Goal: Entertainment & Leisure: Consume media (video, audio)

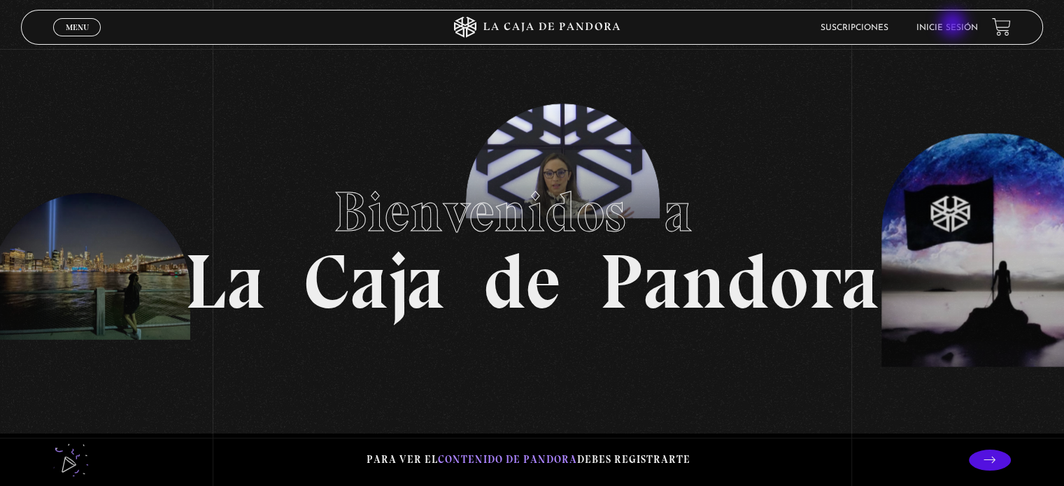
click at [954, 25] on link "Inicie sesión" at bounding box center [947, 28] width 62 height 8
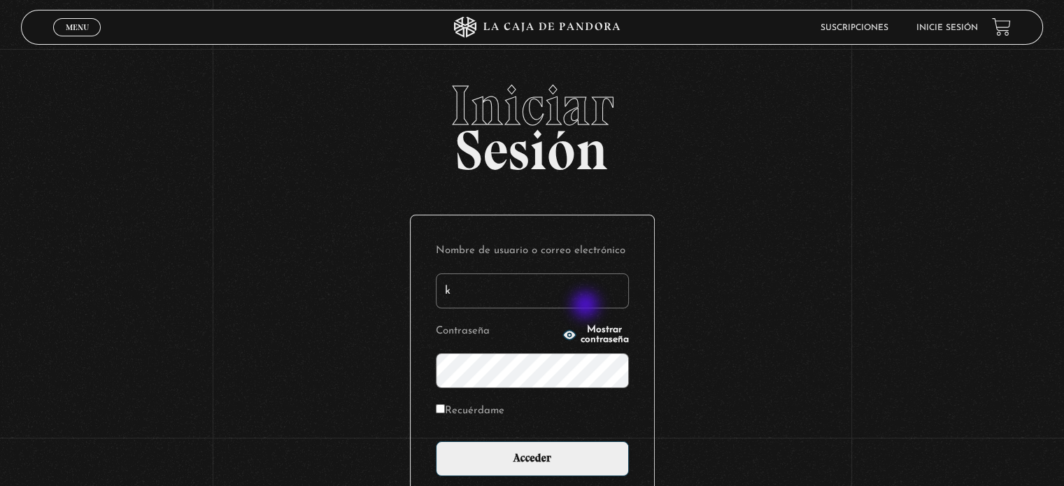
type input "[EMAIL_ADDRESS][DOMAIN_NAME]"
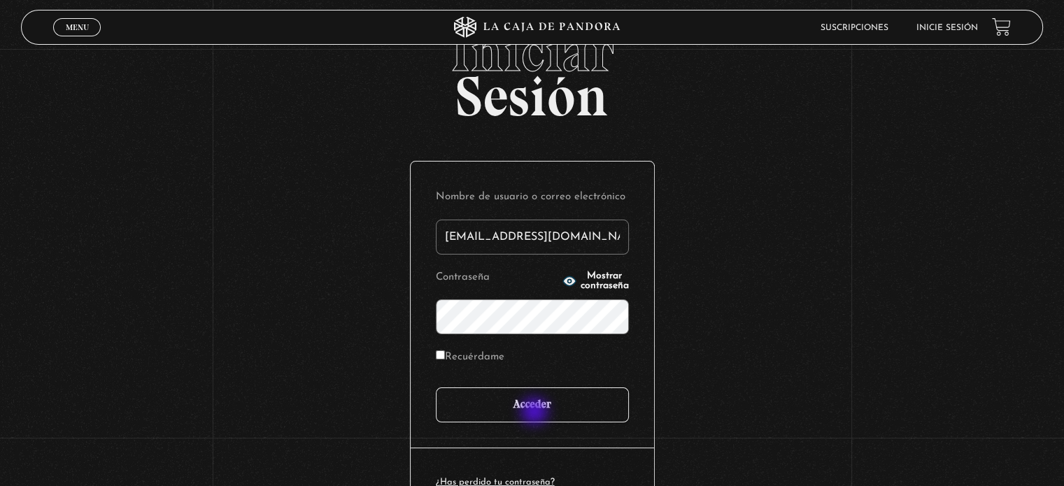
scroll to position [70, 0]
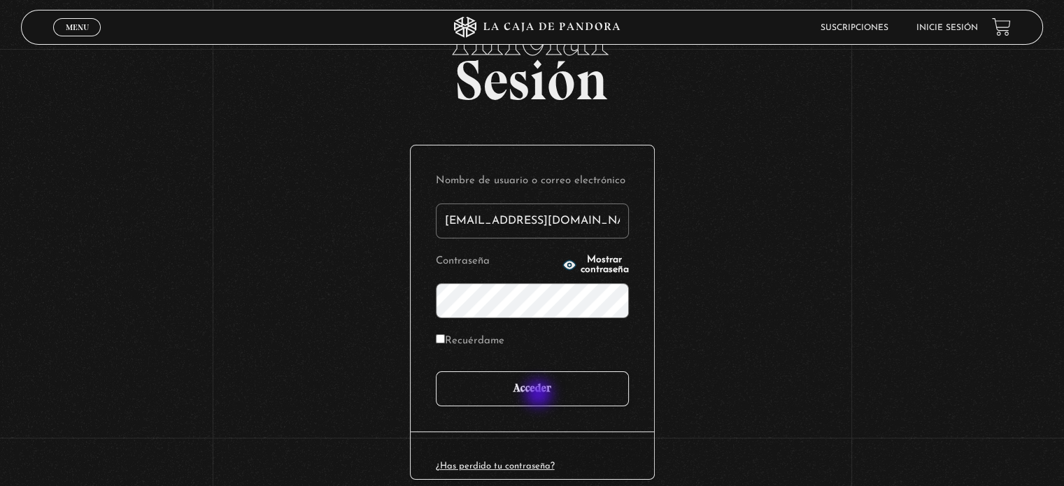
click at [540, 395] on input "Acceder" at bounding box center [532, 388] width 193 height 35
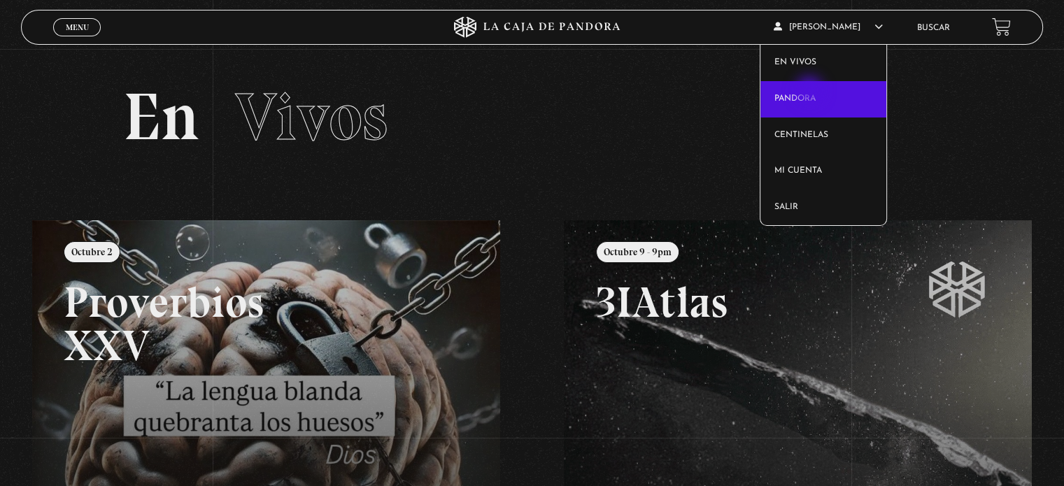
click at [810, 92] on link "Pandora" at bounding box center [823, 99] width 127 height 36
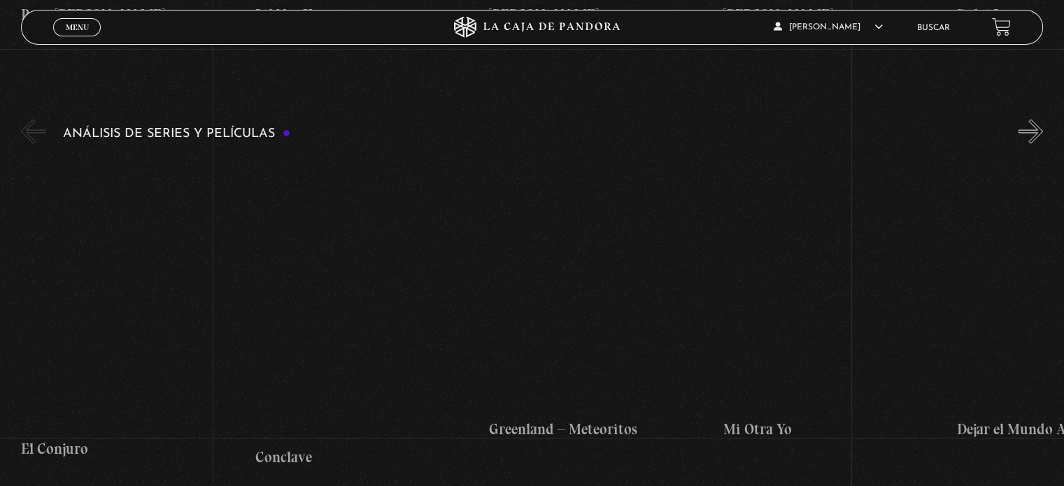
scroll to position [2587, 0]
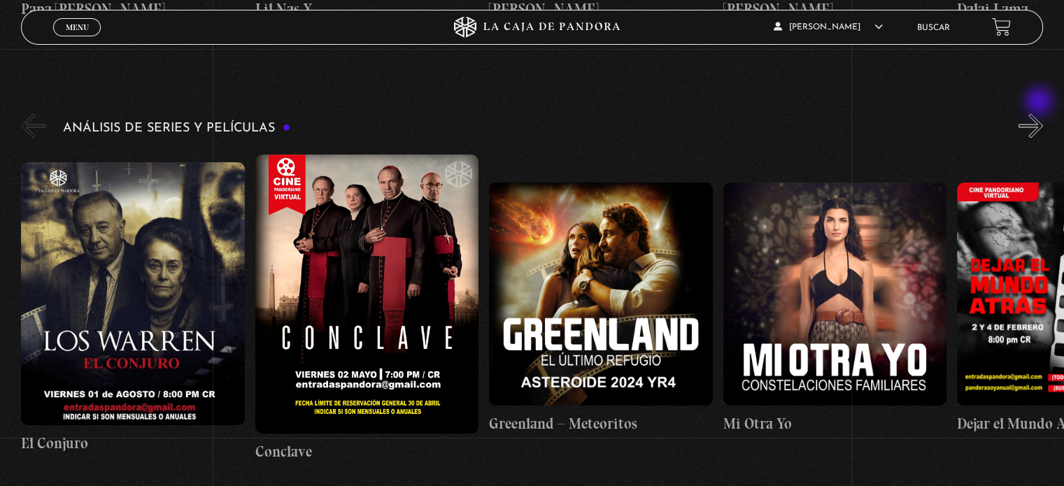
click at [1040, 113] on button "»" at bounding box center [1030, 125] width 24 height 24
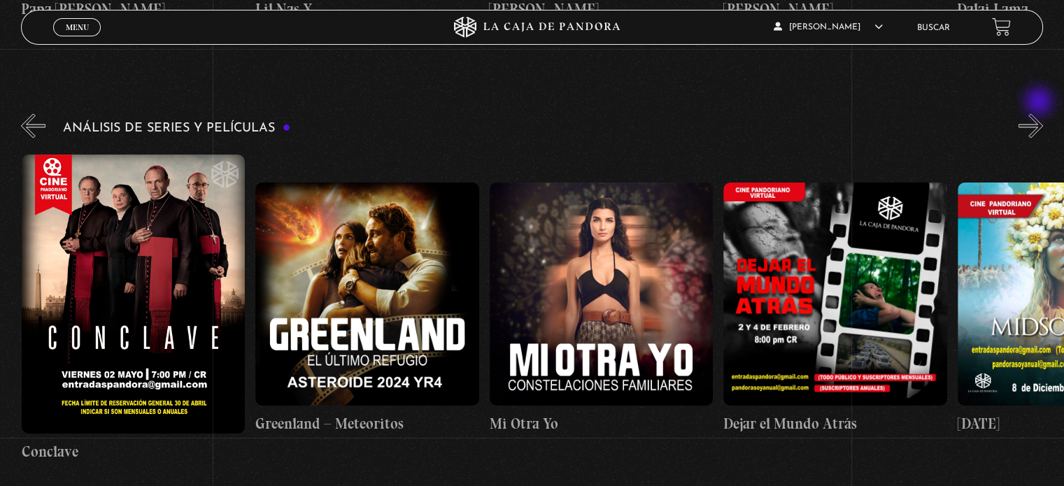
click at [1040, 113] on button "»" at bounding box center [1030, 125] width 24 height 24
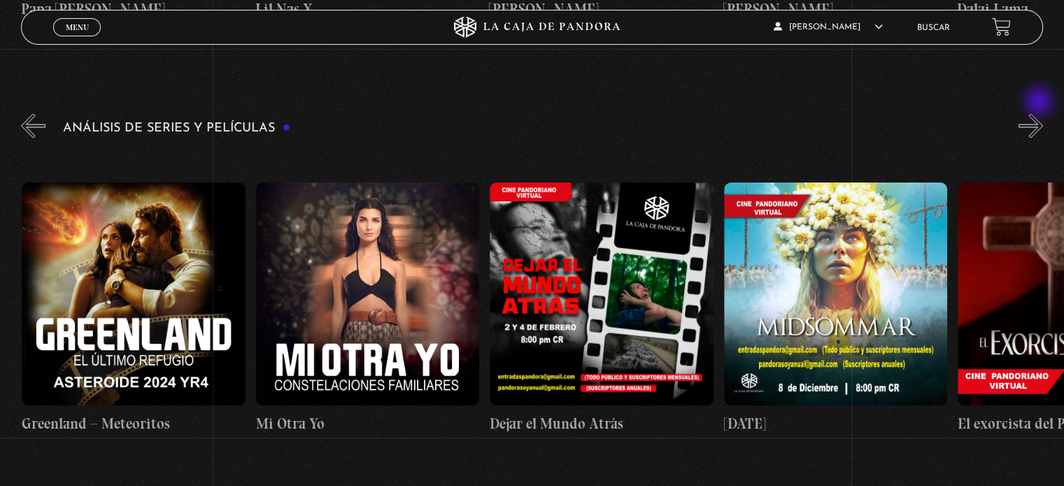
click at [1040, 113] on button "»" at bounding box center [1030, 125] width 24 height 24
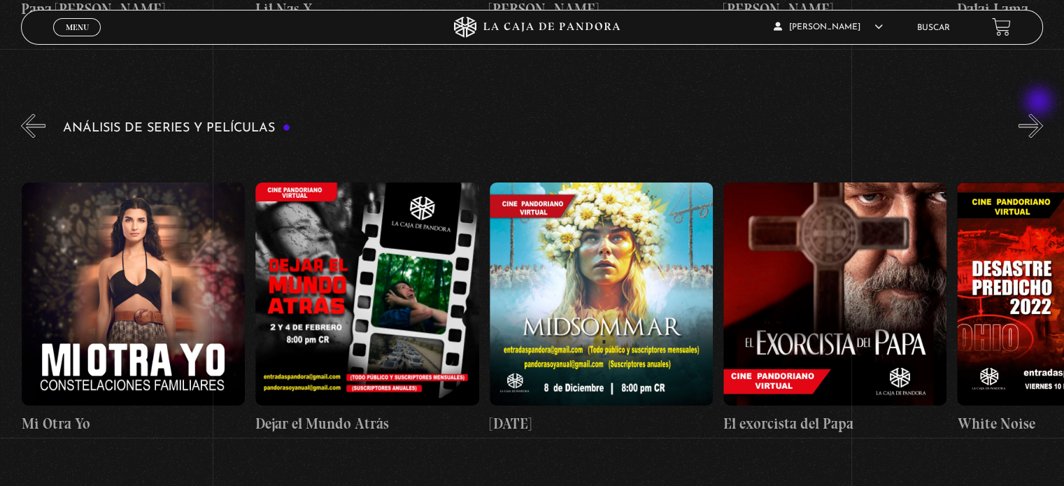
click at [1040, 113] on button "»" at bounding box center [1030, 125] width 24 height 24
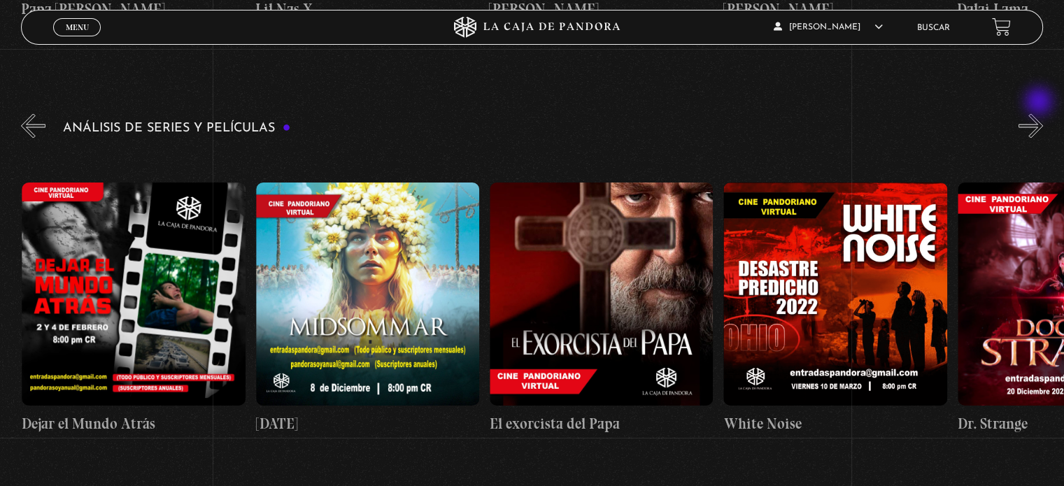
click at [1040, 113] on button "»" at bounding box center [1030, 125] width 24 height 24
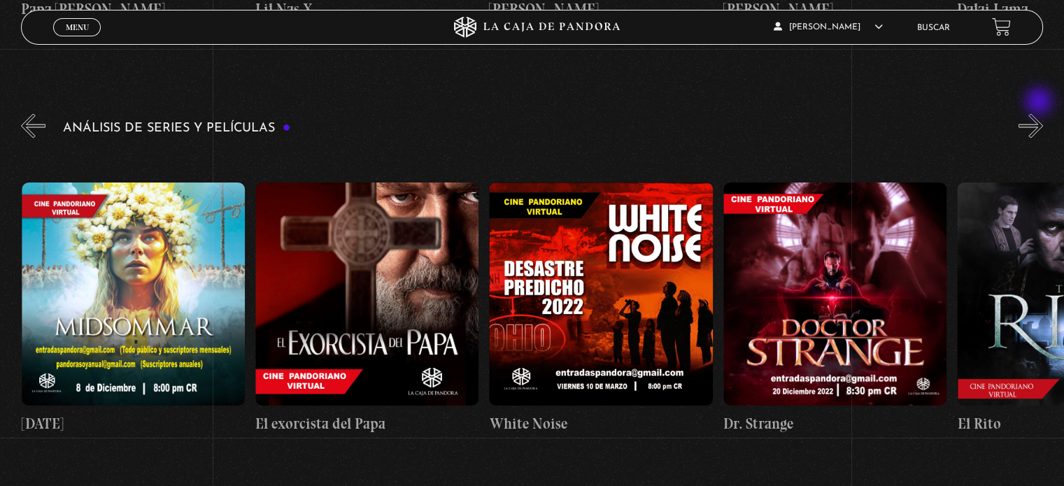
click at [1040, 113] on button "»" at bounding box center [1030, 125] width 24 height 24
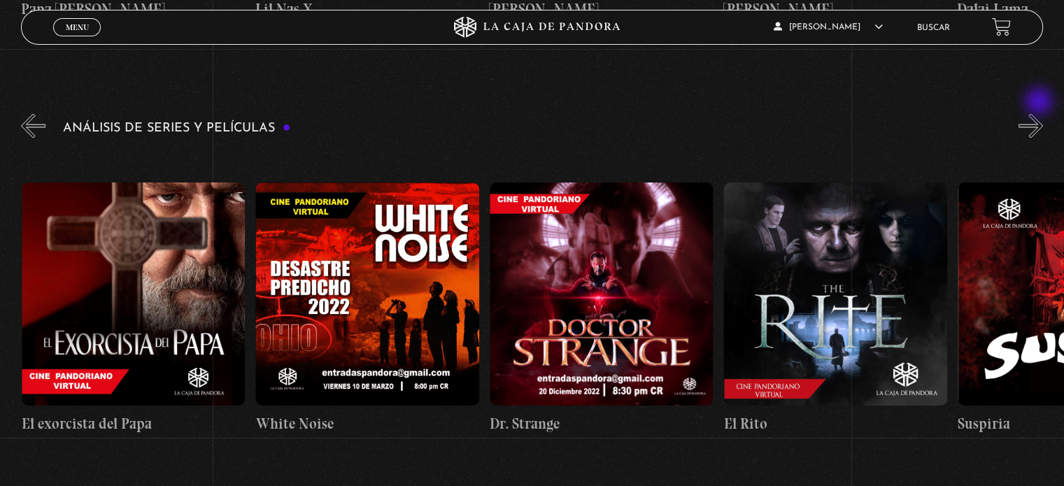
click at [1040, 113] on button "»" at bounding box center [1030, 125] width 24 height 24
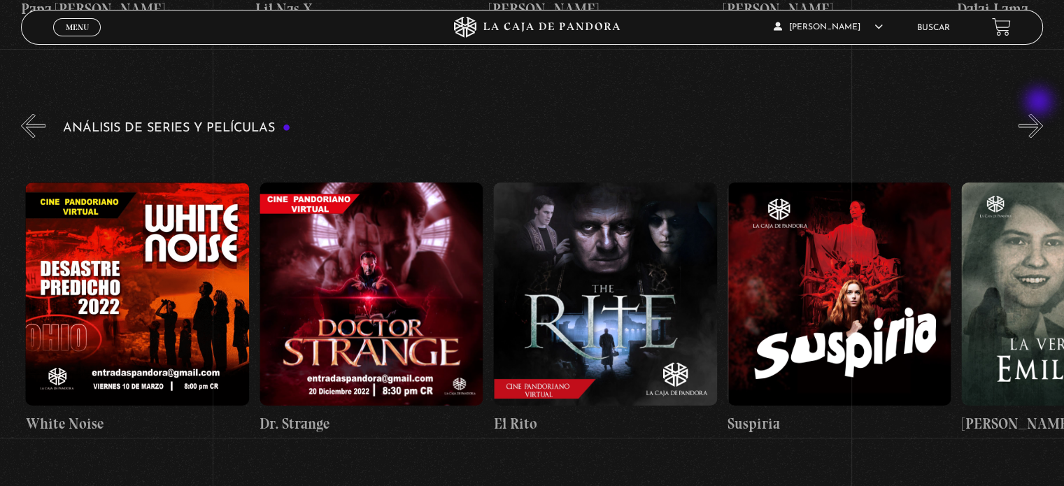
scroll to position [0, 1636]
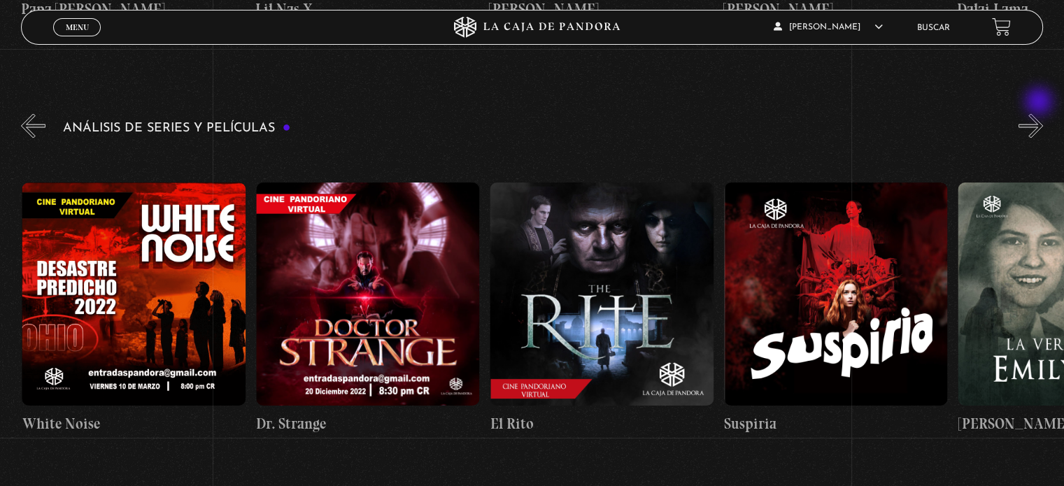
click at [1040, 113] on button "»" at bounding box center [1030, 125] width 24 height 24
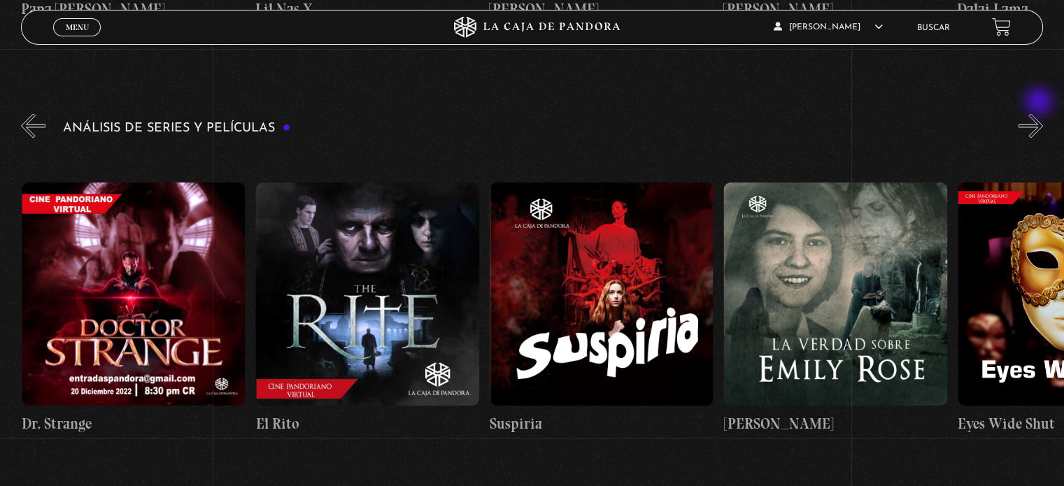
click at [1040, 113] on button "»" at bounding box center [1030, 125] width 24 height 24
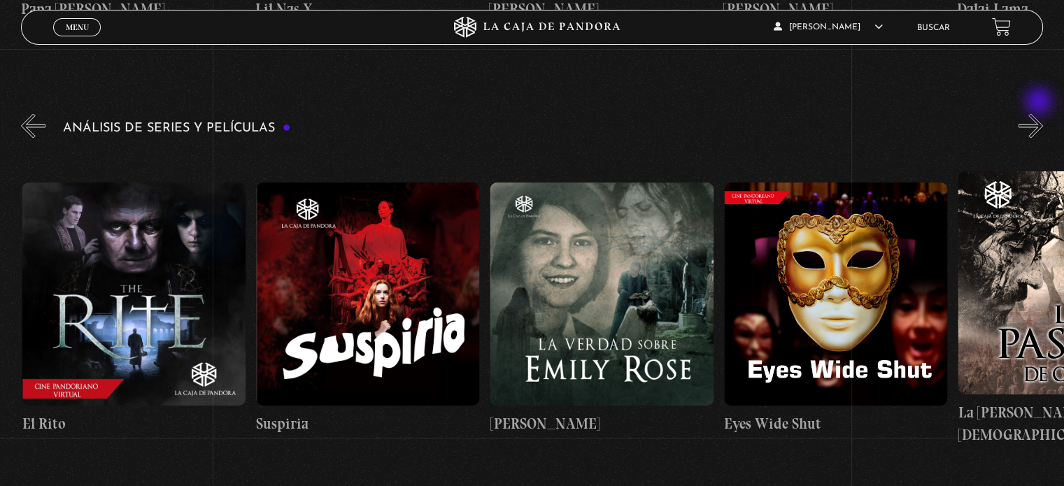
scroll to position [0, 2105]
click at [1040, 113] on button "»" at bounding box center [1030, 125] width 24 height 24
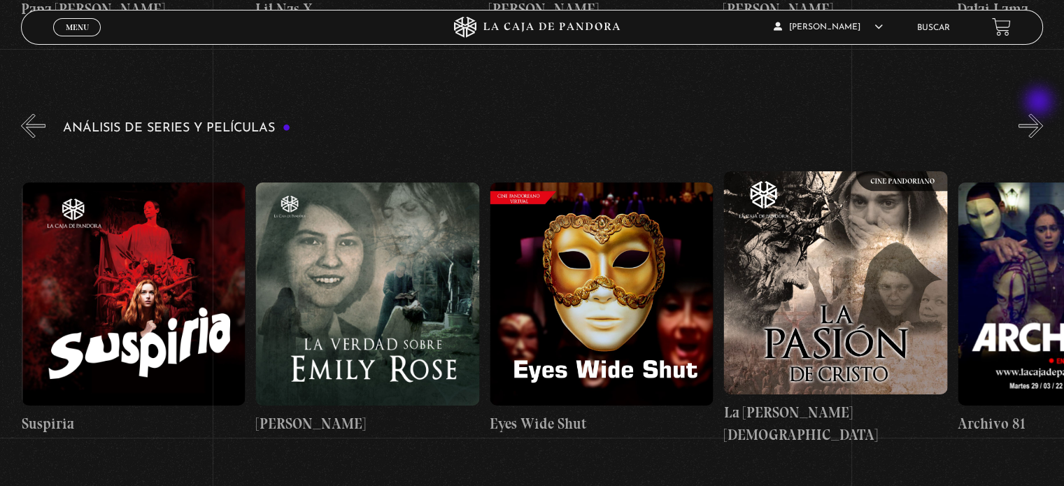
scroll to position [0, 2338]
click at [145, 252] on figure at bounding box center [133, 293] width 223 height 223
click at [1043, 113] on button "»" at bounding box center [1030, 125] width 24 height 24
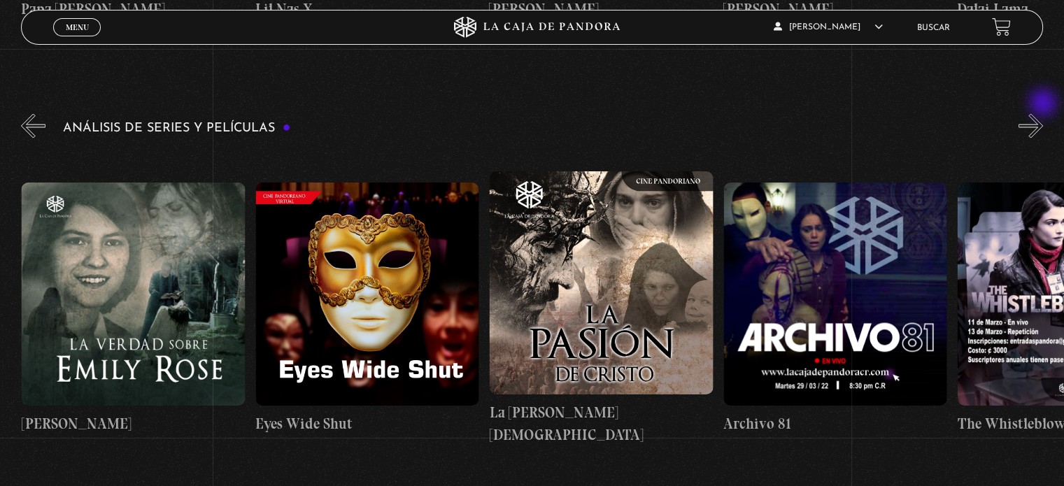
click at [1043, 113] on button "»" at bounding box center [1030, 125] width 24 height 24
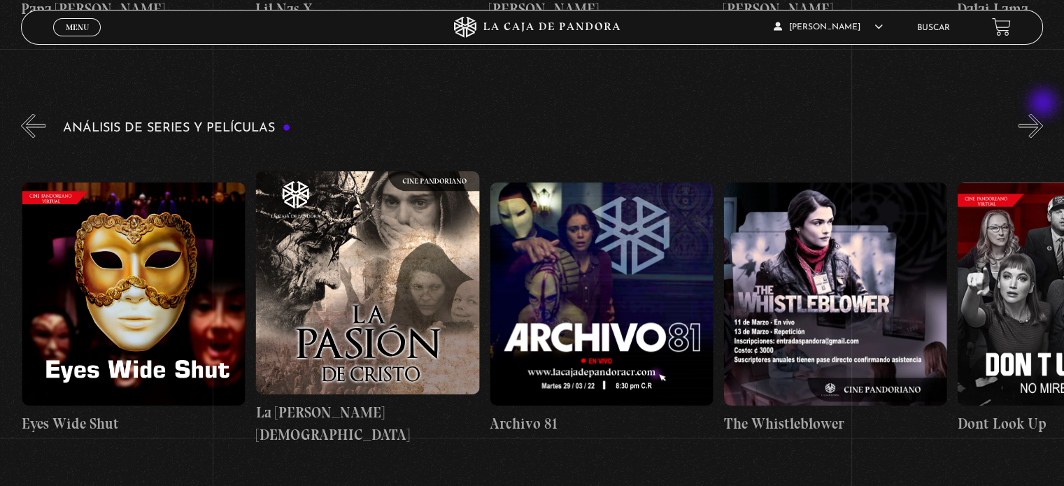
scroll to position [0, 2806]
click at [117, 252] on figure at bounding box center [133, 293] width 223 height 223
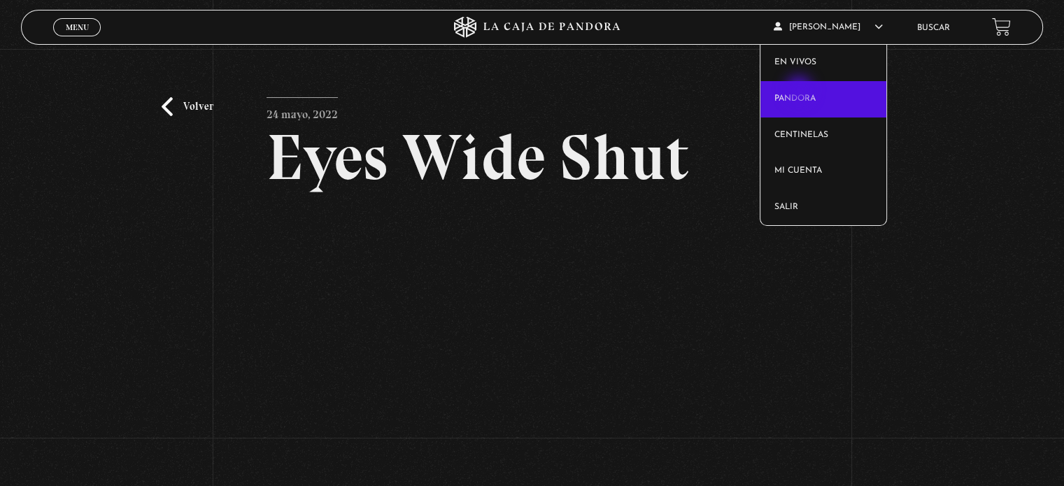
click at [800, 89] on link "Pandora" at bounding box center [823, 99] width 127 height 36
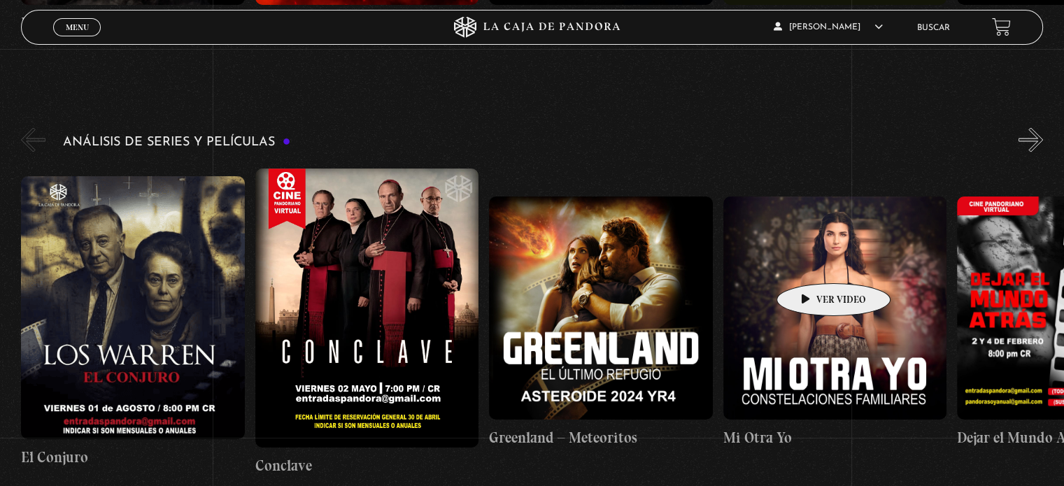
scroll to position [2587, 0]
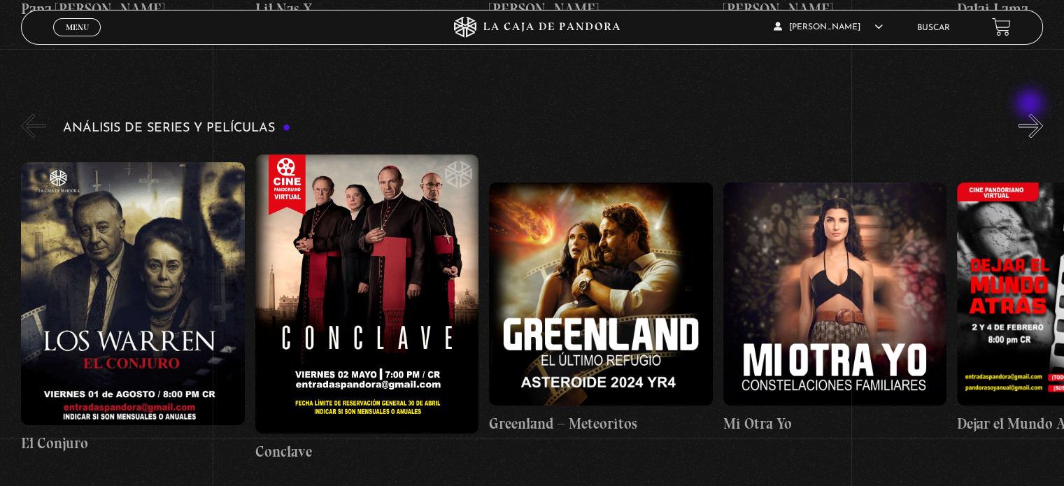
click at [1031, 113] on button "»" at bounding box center [1030, 125] width 24 height 24
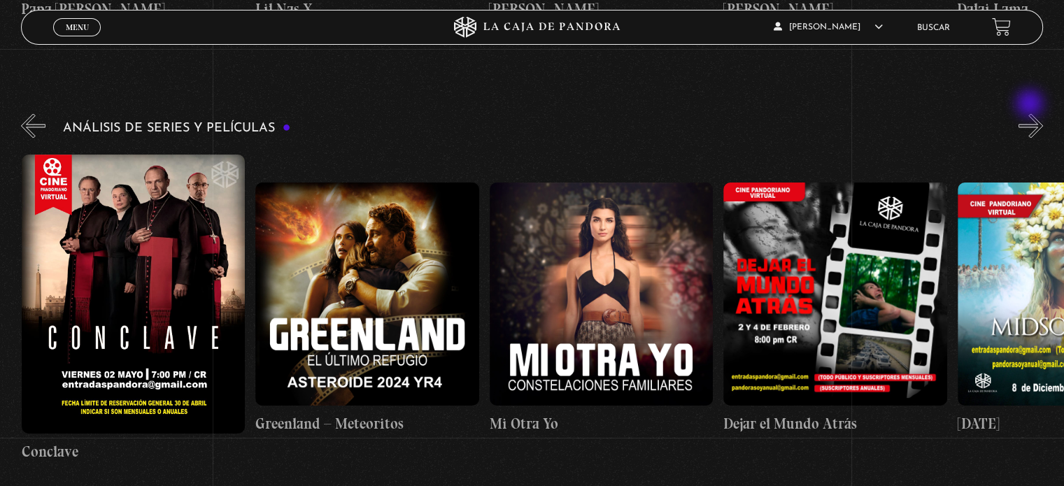
click at [1031, 113] on button "»" at bounding box center [1030, 125] width 24 height 24
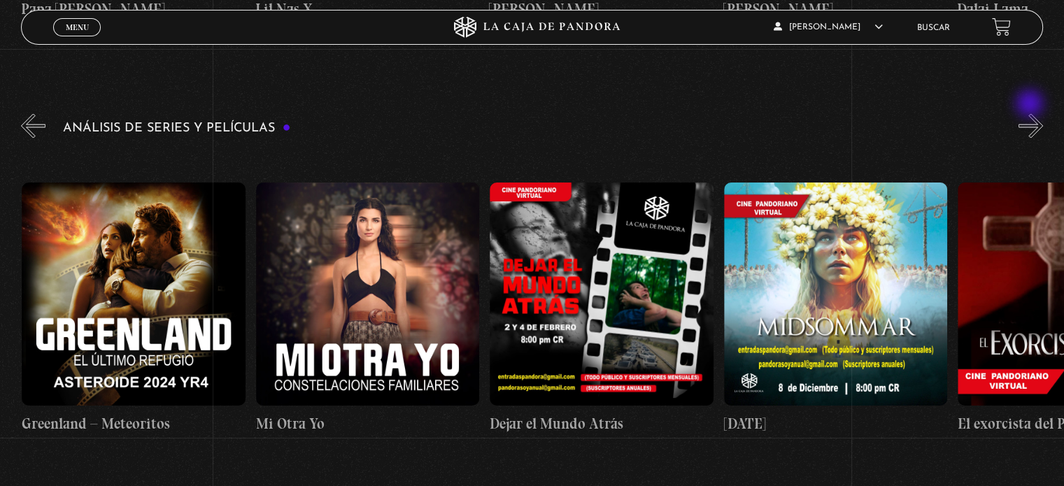
click at [1031, 113] on button "»" at bounding box center [1030, 125] width 24 height 24
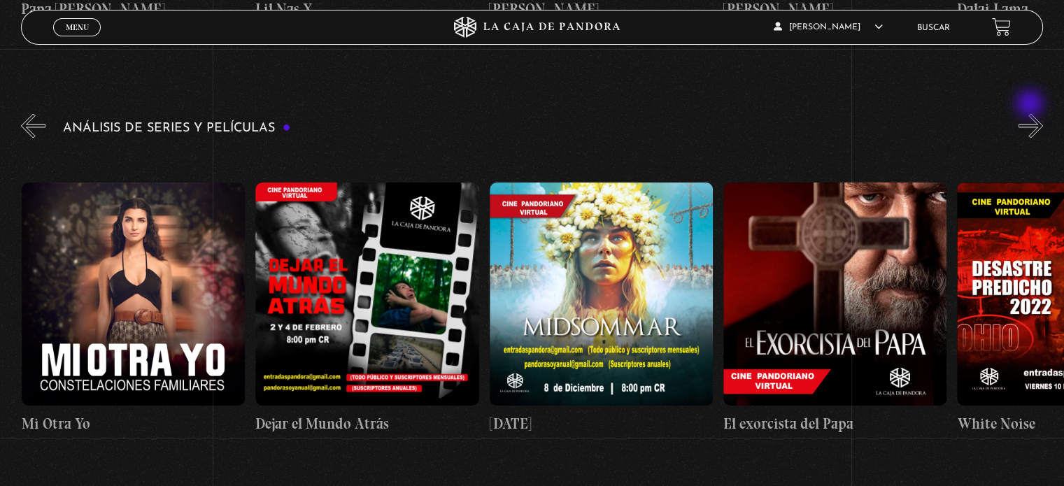
click at [1031, 113] on button "»" at bounding box center [1030, 125] width 24 height 24
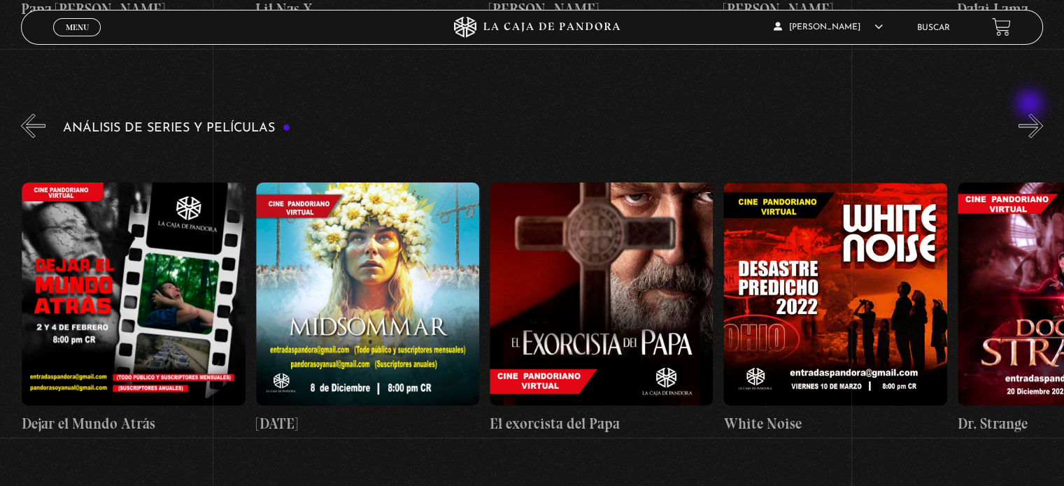
click at [1031, 113] on button "»" at bounding box center [1030, 125] width 24 height 24
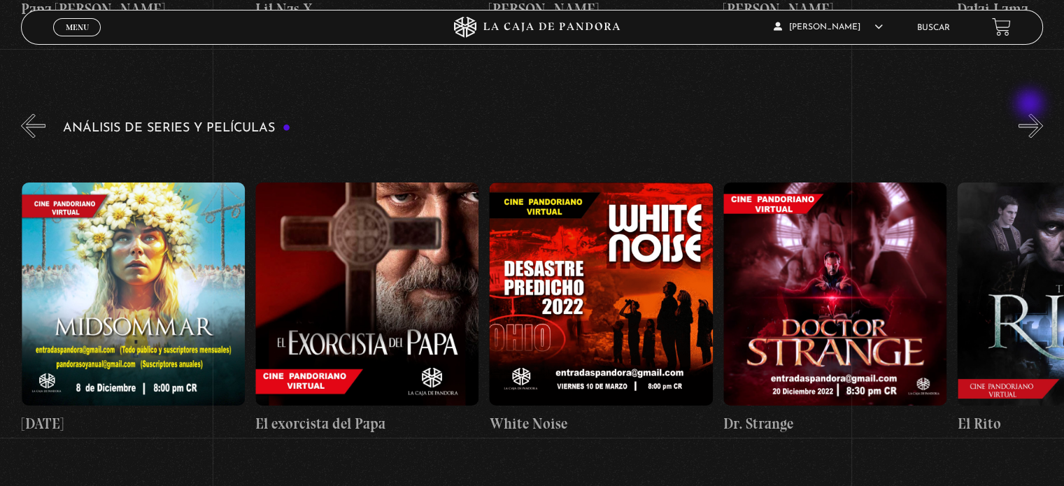
click at [1031, 113] on button "»" at bounding box center [1030, 125] width 24 height 24
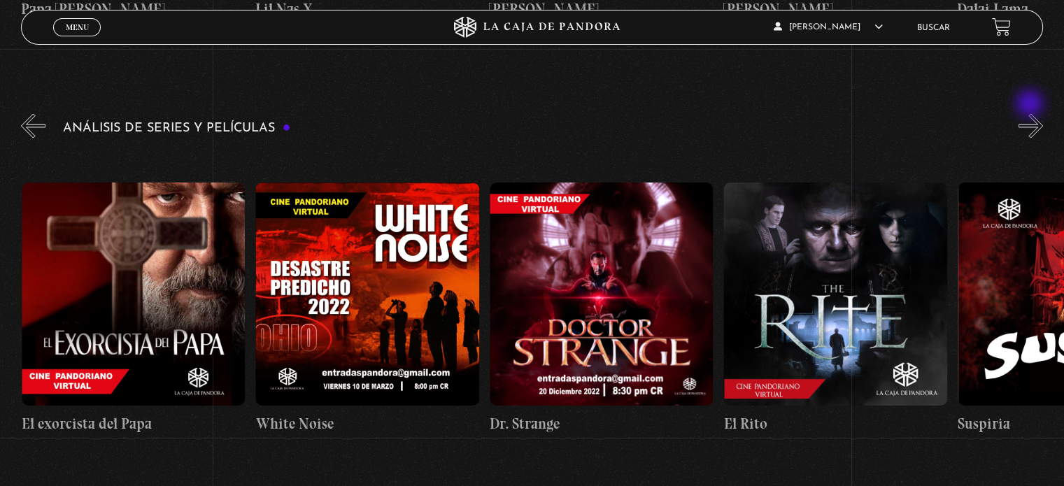
click at [1031, 113] on button "»" at bounding box center [1030, 125] width 24 height 24
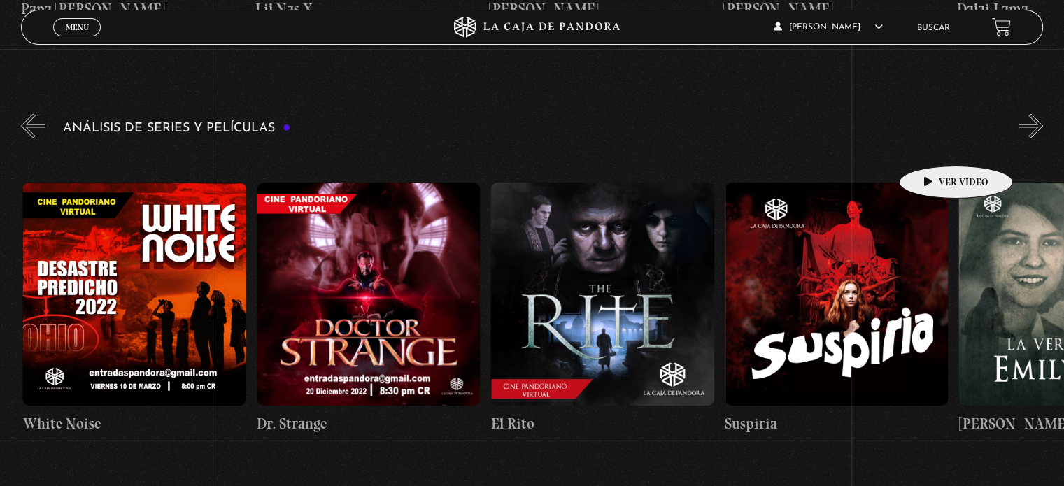
scroll to position [0, 1636]
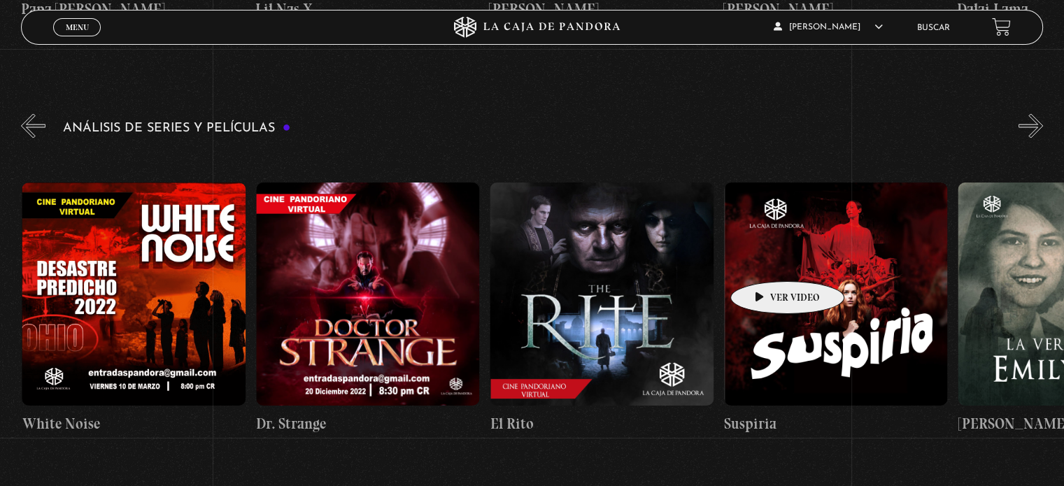
click at [765, 260] on figure at bounding box center [835, 293] width 223 height 223
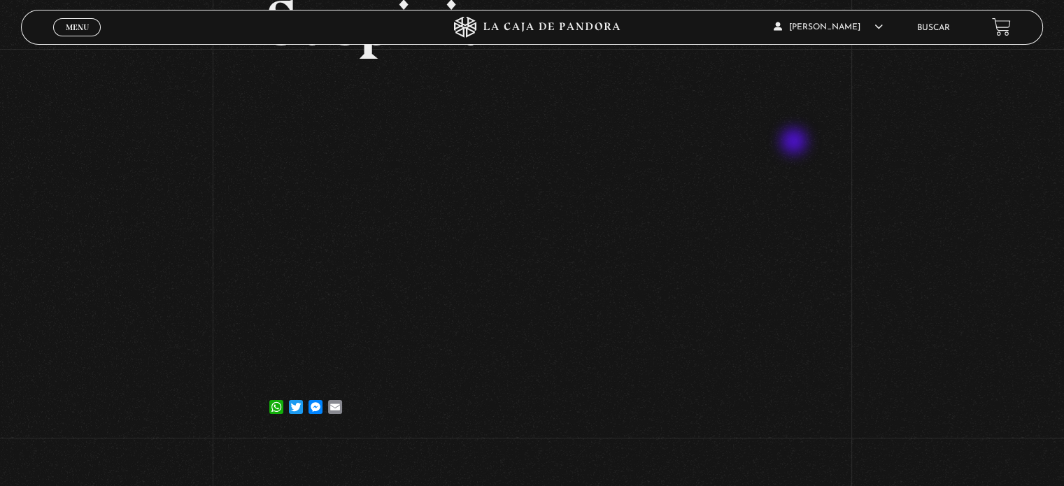
scroll to position [140, 0]
